Goal: Task Accomplishment & Management: Use online tool/utility

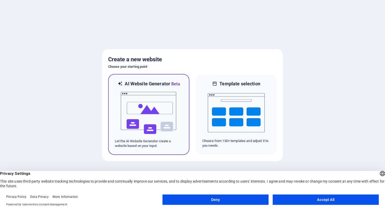
click at [163, 96] on img at bounding box center [148, 113] width 57 height 52
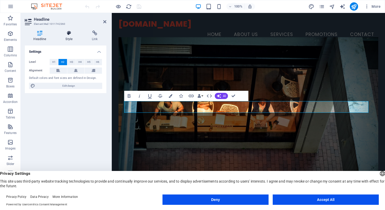
click at [69, 33] on icon at bounding box center [69, 33] width 24 height 5
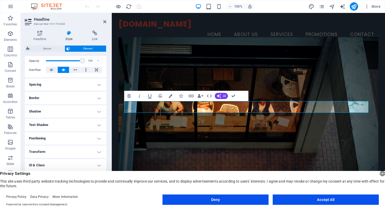
scroll to position [77, 0]
click at [245, 202] on button "Deny" at bounding box center [216, 200] width 106 height 10
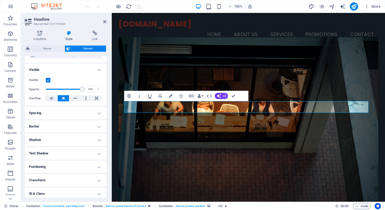
scroll to position [0, 0]
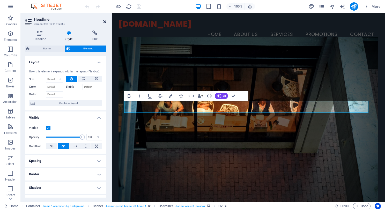
click at [105, 21] on icon at bounding box center [104, 22] width 3 height 4
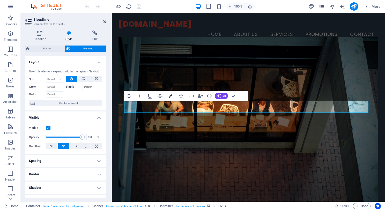
click at [169, 95] on icon "button" at bounding box center [171, 96] width 4 height 4
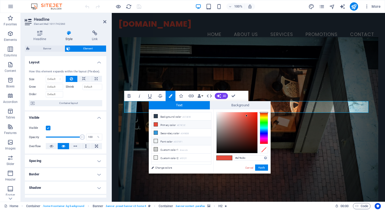
click at [170, 142] on li "Font color #ECF0F1" at bounding box center [182, 141] width 60 height 8
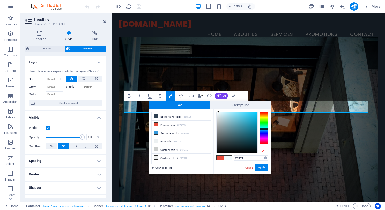
type input "#f5fdff"
drag, startPoint x: 220, startPoint y: 114, endPoint x: 218, endPoint y: 111, distance: 3.9
click at [218, 112] on div at bounding box center [237, 132] width 41 height 41
click at [262, 169] on button "Apply" at bounding box center [261, 168] width 13 height 6
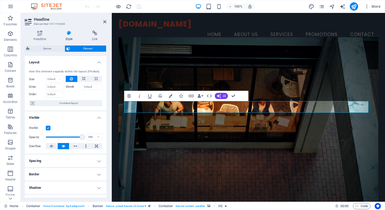
click at [249, 82] on figure at bounding box center [249, 123] width 260 height 172
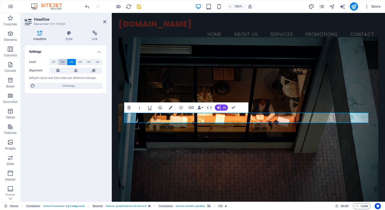
click at [63, 61] on span "H2" at bounding box center [62, 62] width 3 height 6
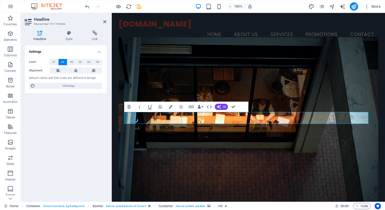
click at [177, 158] on figure at bounding box center [249, 123] width 260 height 172
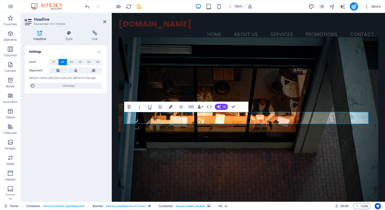
click at [171, 106] on icon "button" at bounding box center [171, 107] width 4 height 4
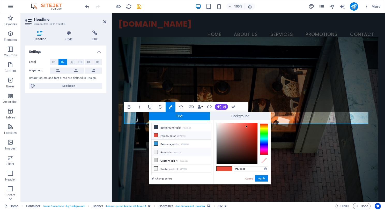
click at [171, 150] on li "Font color #ECF0F1" at bounding box center [182, 152] width 60 height 8
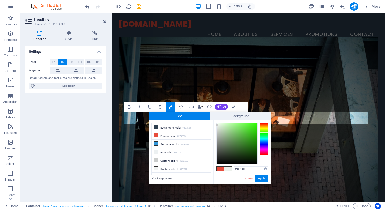
click at [265, 132] on div at bounding box center [264, 139] width 8 height 32
type input "#28b00a"
drag, startPoint x: 249, startPoint y: 138, endPoint x: 255, endPoint y: 136, distance: 6.0
click at [255, 136] on div at bounding box center [237, 143] width 41 height 41
click at [264, 179] on button "Apply" at bounding box center [261, 178] width 13 height 6
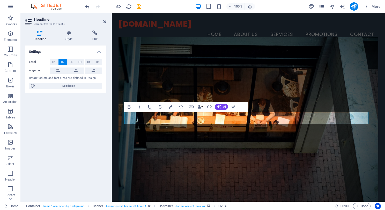
click at [228, 154] on figure at bounding box center [249, 123] width 260 height 172
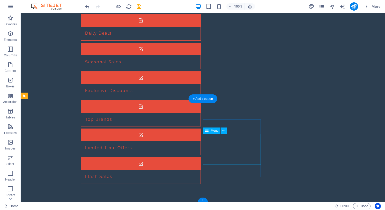
scroll to position [456, 0]
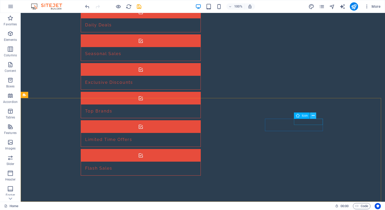
click at [314, 117] on icon at bounding box center [313, 115] width 3 height 5
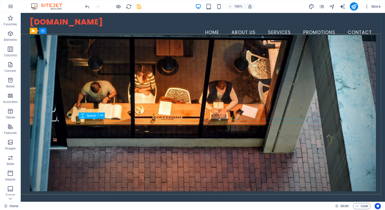
scroll to position [0, 0]
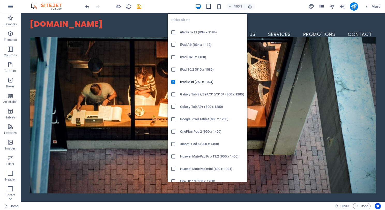
click at [211, 8] on icon "button" at bounding box center [209, 7] width 6 height 6
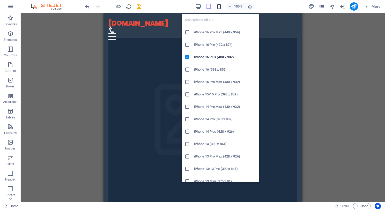
click at [220, 8] on icon "button" at bounding box center [219, 7] width 6 height 6
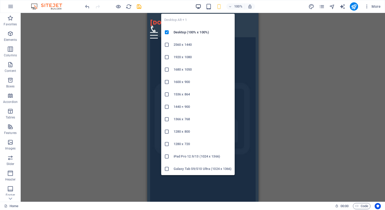
click at [199, 4] on icon "button" at bounding box center [198, 7] width 6 height 6
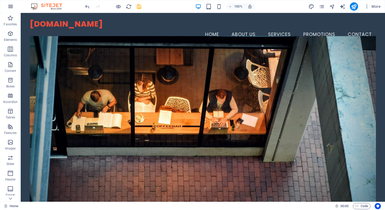
click at [11, 5] on icon "button" at bounding box center [11, 6] width 6 height 6
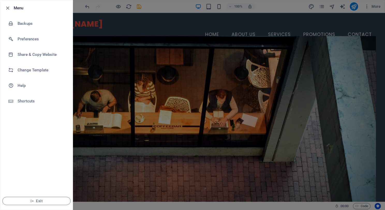
click at [14, 7] on h6 "Menu" at bounding box center [41, 8] width 55 height 6
click at [153, 27] on div at bounding box center [192, 105] width 385 height 210
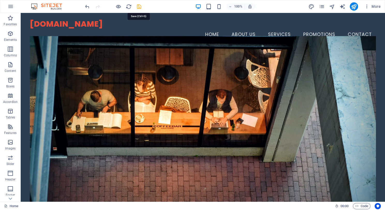
click at [139, 6] on icon "save" at bounding box center [139, 7] width 6 height 6
checkbox input "false"
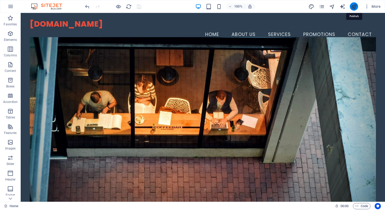
click at [354, 6] on icon "publish" at bounding box center [354, 7] width 6 height 6
